Goal: Book appointment/travel/reservation

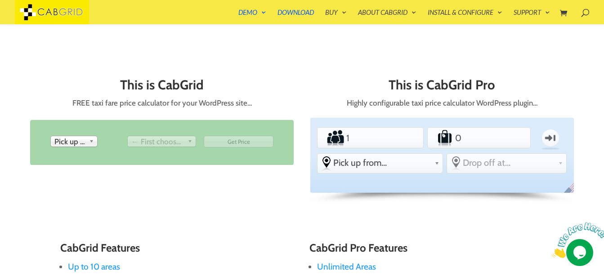
scroll to position [347, 0]
click at [76, 141] on span "Pick up from" at bounding box center [69, 141] width 31 height 11
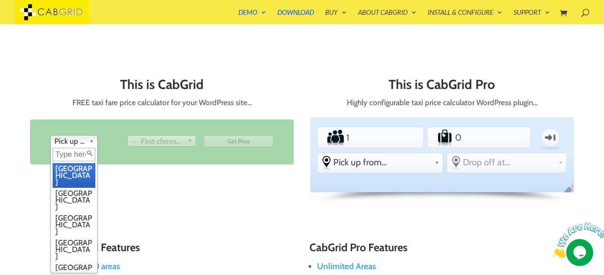
click at [70, 171] on li "[GEOGRAPHIC_DATA]" at bounding box center [74, 175] width 43 height 25
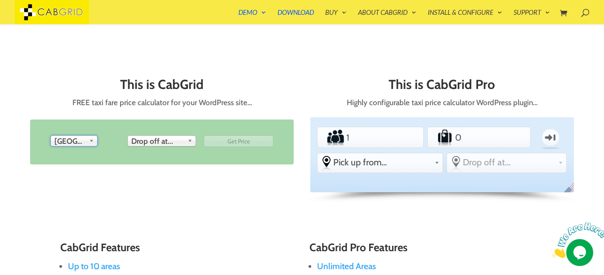
click at [156, 138] on span "Drop off at..." at bounding box center [157, 141] width 53 height 11
click at [163, 143] on span "Drop off at..." at bounding box center [157, 141] width 53 height 11
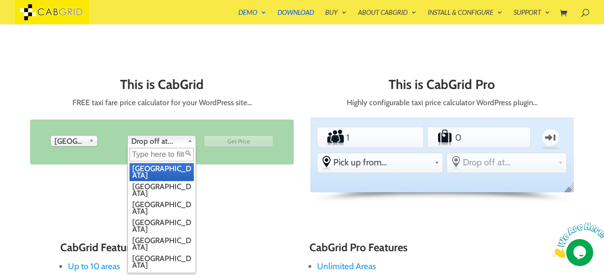
click at [164, 169] on li "[GEOGRAPHIC_DATA]" at bounding box center [161, 172] width 64 height 18
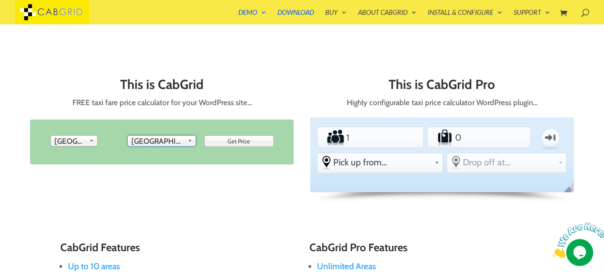
click at [242, 144] on input "Get Price" at bounding box center [239, 141] width 70 height 12
type input "Get Price"
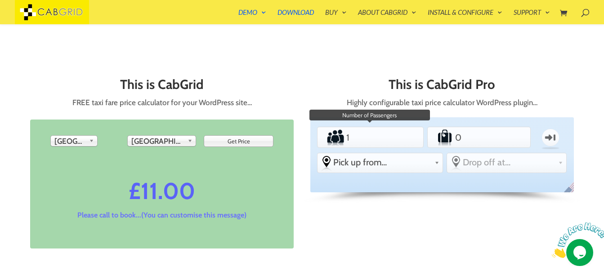
click at [375, 132] on input "1" at bounding box center [370, 138] width 52 height 18
click at [391, 135] on input "2" at bounding box center [370, 138] width 52 height 18
type input "3"
click at [391, 135] on input "3" at bounding box center [370, 138] width 52 height 18
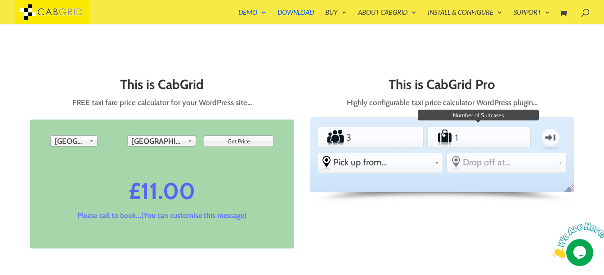
type input "1"
click at [500, 136] on input "1" at bounding box center [479, 138] width 50 height 18
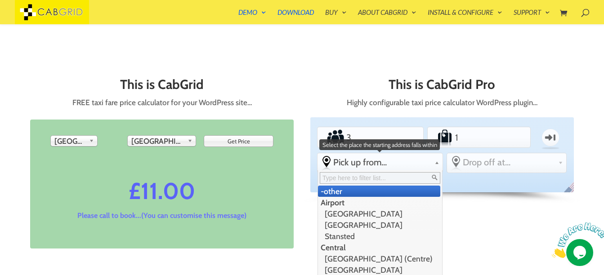
click at [406, 170] on div "Pick up from... -other Airport [GEOGRAPHIC_DATA] [GEOGRAPHIC_DATA] [GEOGRAPHIC_…" at bounding box center [379, 162] width 125 height 18
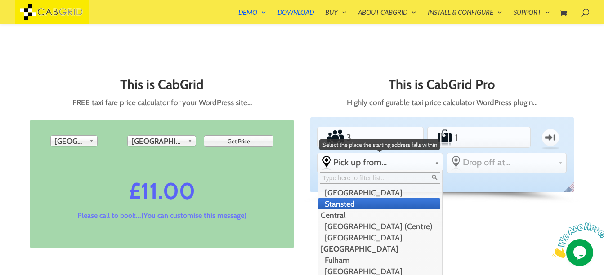
scroll to position [33, 0]
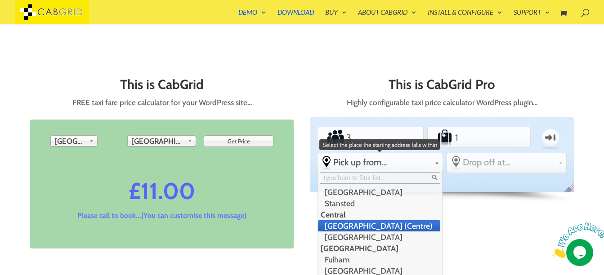
click at [366, 226] on li "[GEOGRAPHIC_DATA] (Centre)" at bounding box center [379, 225] width 122 height 11
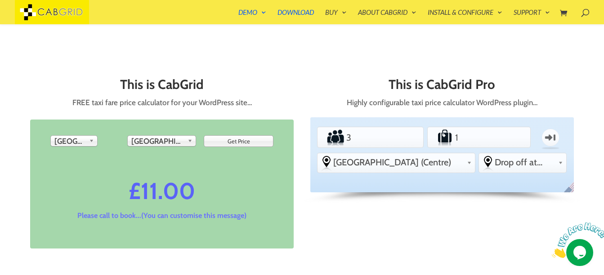
scroll to position [0, 0]
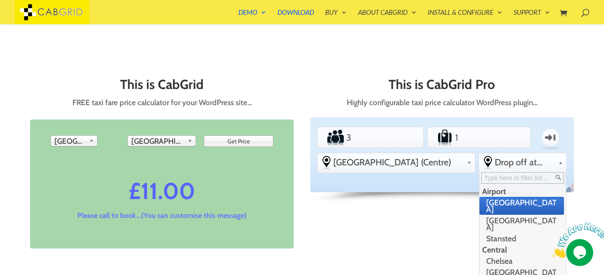
click at [536, 163] on span "Drop off at..." at bounding box center [525, 162] width 60 height 11
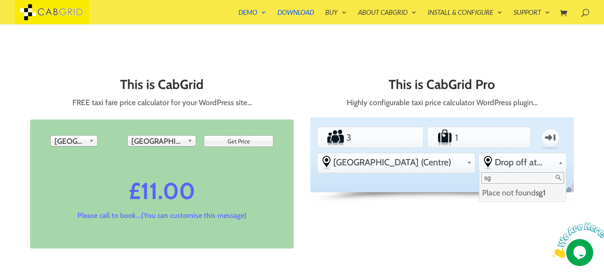
type input "s"
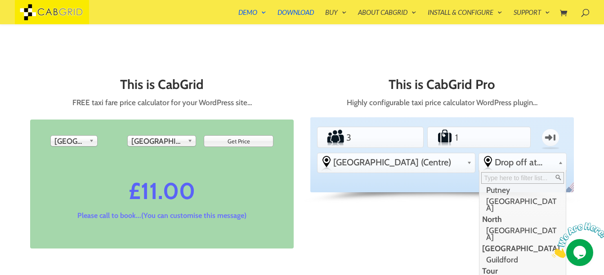
scroll to position [198, 0]
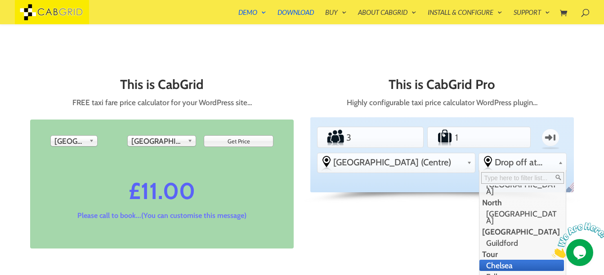
click at [480, 260] on li "Chelsea" at bounding box center [521, 265] width 85 height 11
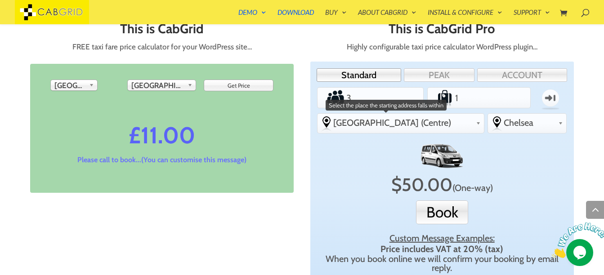
scroll to position [400, 0]
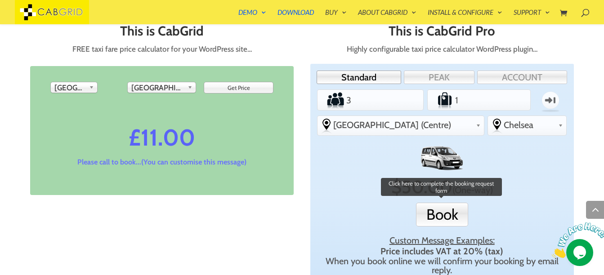
click at [437, 211] on button "Book" at bounding box center [442, 215] width 52 height 24
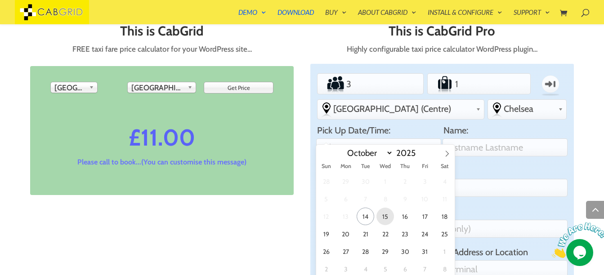
click at [382, 219] on span "15" at bounding box center [385, 217] width 18 height 18
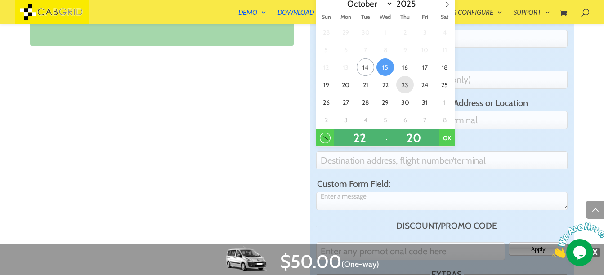
click at [403, 90] on span "23" at bounding box center [405, 85] width 18 height 18
type input "10:20PM [DATE]"
click at [484, 111] on input "Full London (Centre) Address or Location" at bounding box center [441, 120] width 251 height 18
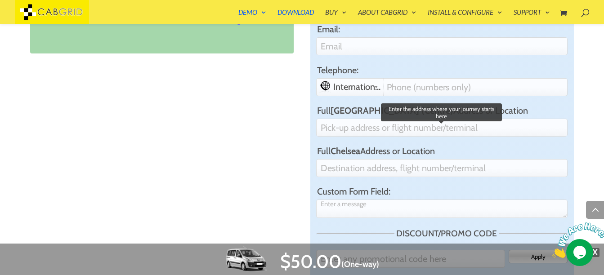
scroll to position [533, 0]
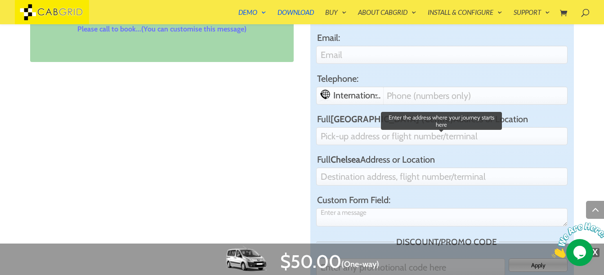
click at [367, 127] on input "Full London (Centre) Address or Location" at bounding box center [441, 136] width 251 height 18
click at [367, 127] on input "s" at bounding box center [441, 136] width 251 height 18
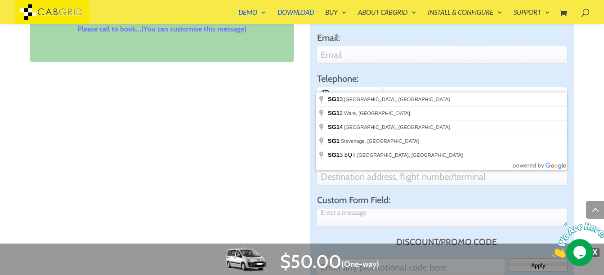
click at [350, 114] on strong "[GEOGRAPHIC_DATA] (Centre)" at bounding box center [391, 119] width 123 height 11
click at [350, 127] on input "sg1" at bounding box center [441, 136] width 251 height 18
type input "s"
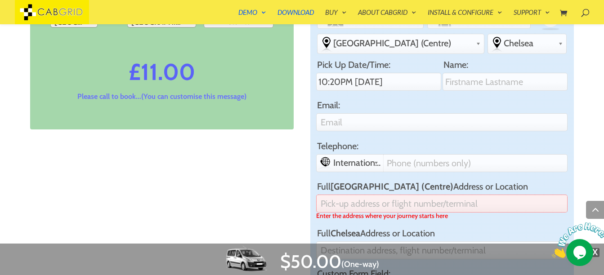
scroll to position [464, 0]
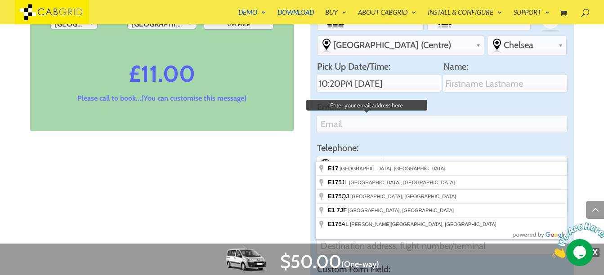
type input "e"
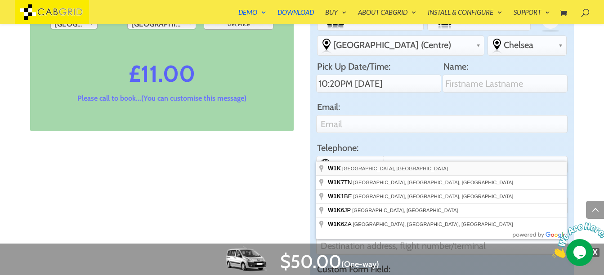
type input "[GEOGRAPHIC_DATA] W1K, [GEOGRAPHIC_DATA]"
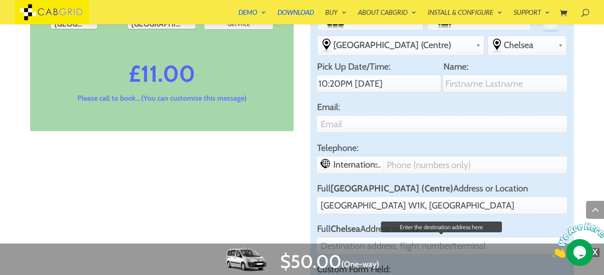
click at [366, 237] on input "Full Chelsea Address or Location" at bounding box center [441, 246] width 251 height 18
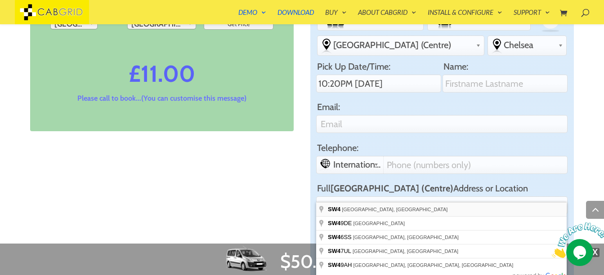
type input "London SW4, [GEOGRAPHIC_DATA]"
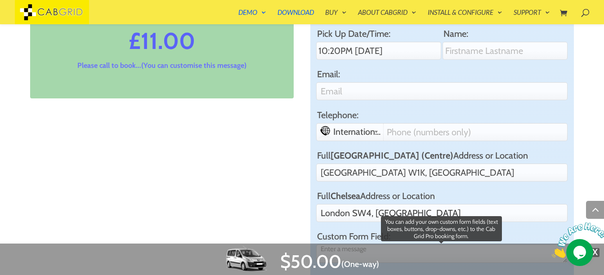
scroll to position [497, 0]
click at [370, 244] on textarea "Custom Form Field:" at bounding box center [441, 253] width 251 height 18
type textarea "jkhfsldk"
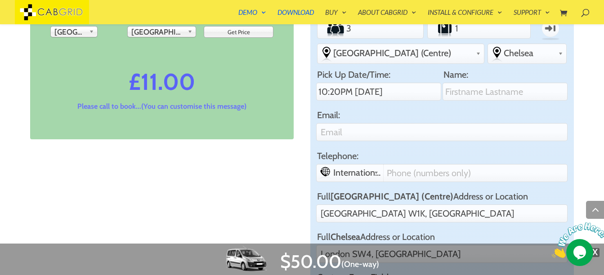
scroll to position [457, 0]
